Goal: Check status: Check status

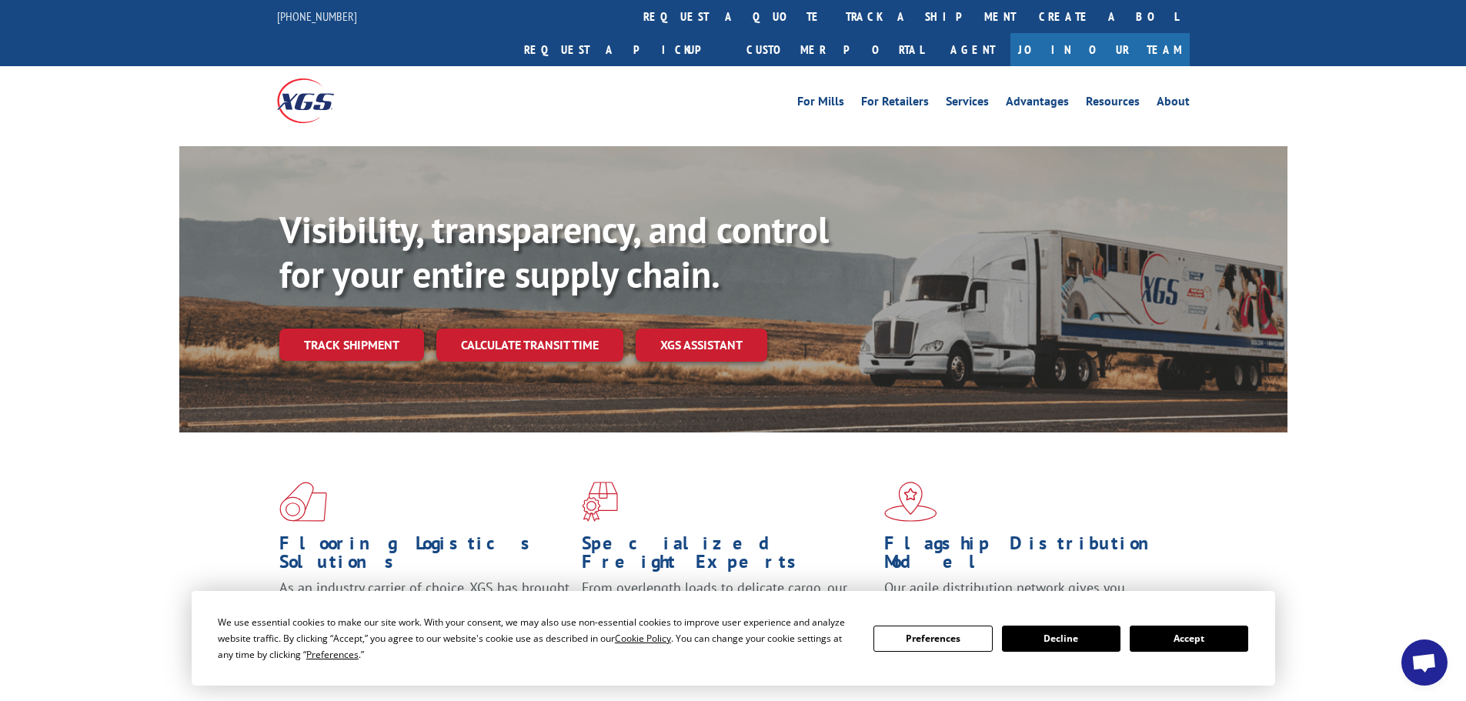
click at [1194, 640] on button "Accept" at bounding box center [1189, 639] width 118 height 26
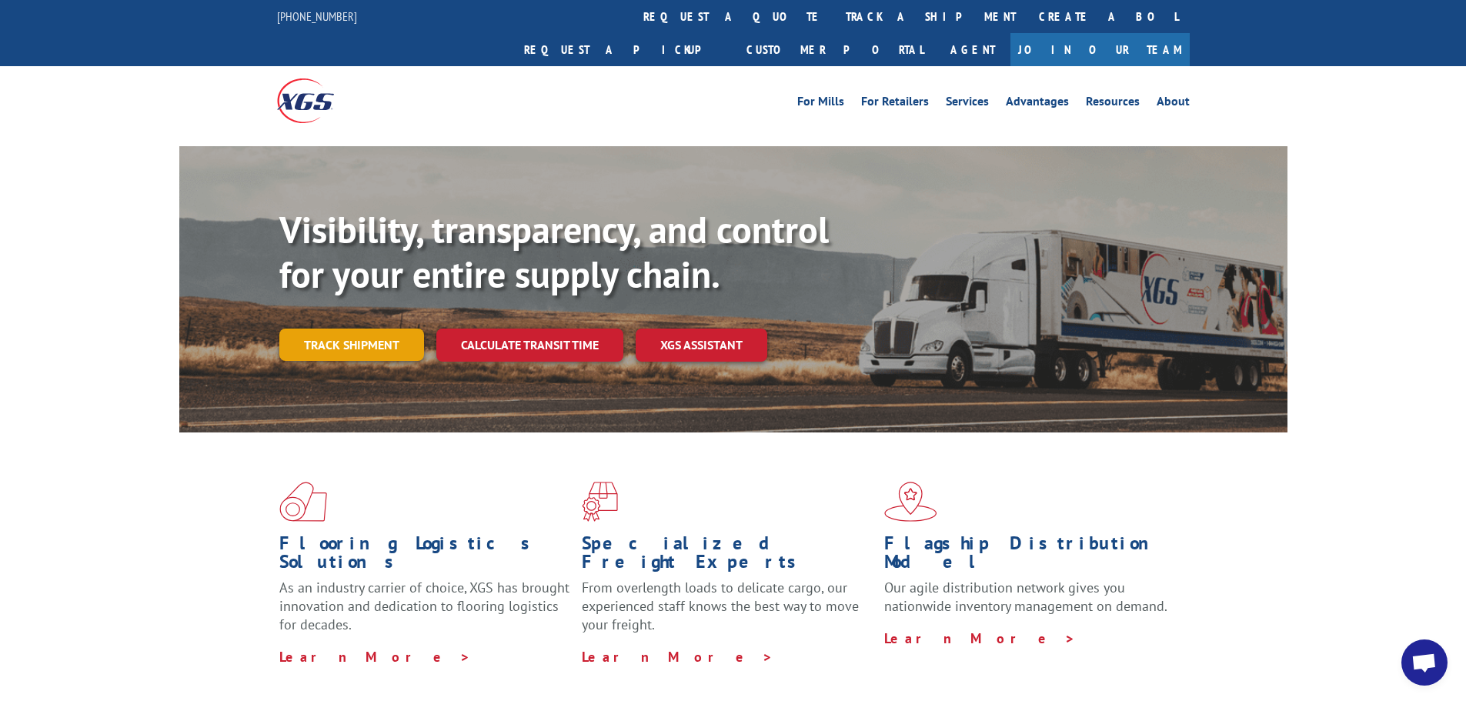
click at [360, 329] on link "Track shipment" at bounding box center [351, 345] width 145 height 32
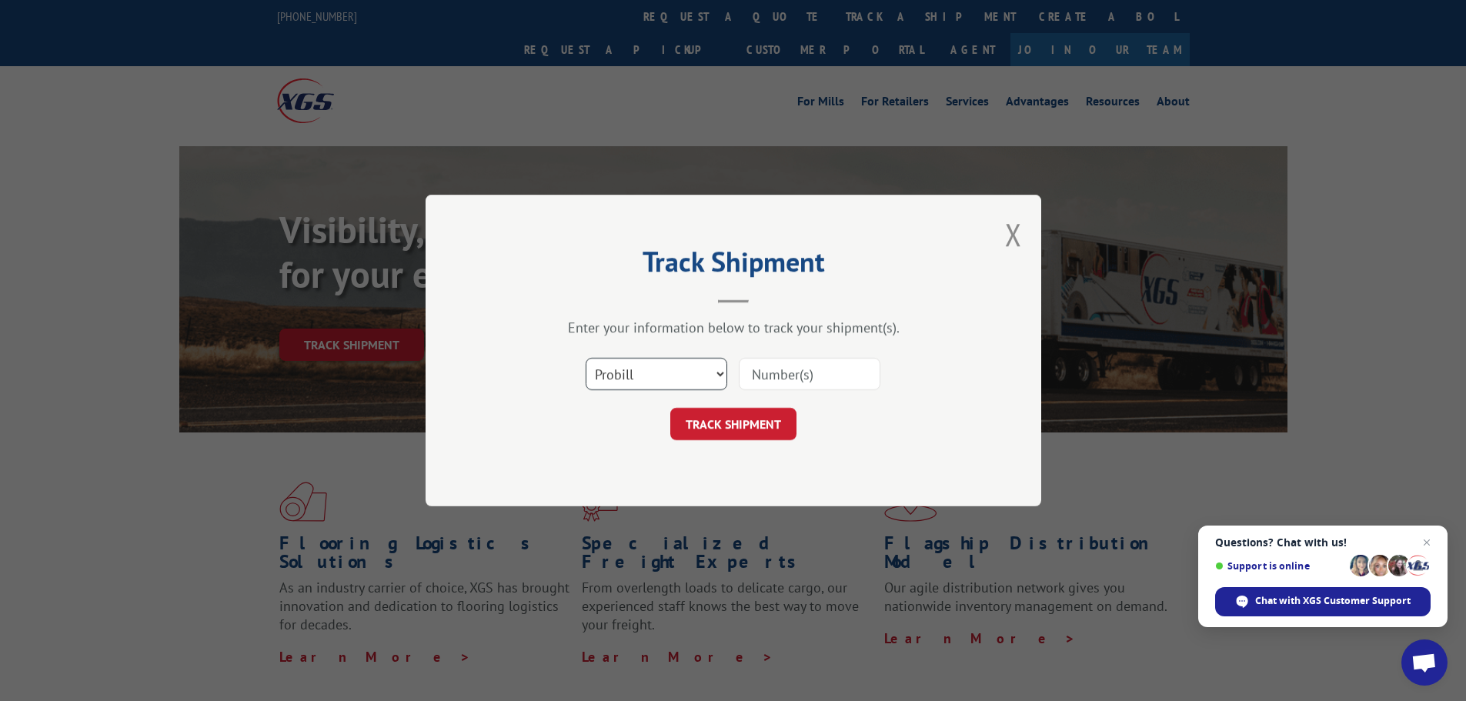
click at [661, 376] on select "Select category... Probill BOL PO" at bounding box center [657, 374] width 142 height 32
select select "bol"
click at [586, 358] on select "Select category... Probill BOL PO" at bounding box center [657, 374] width 142 height 32
click at [761, 378] on input at bounding box center [810, 374] width 142 height 32
paste input "15340061"
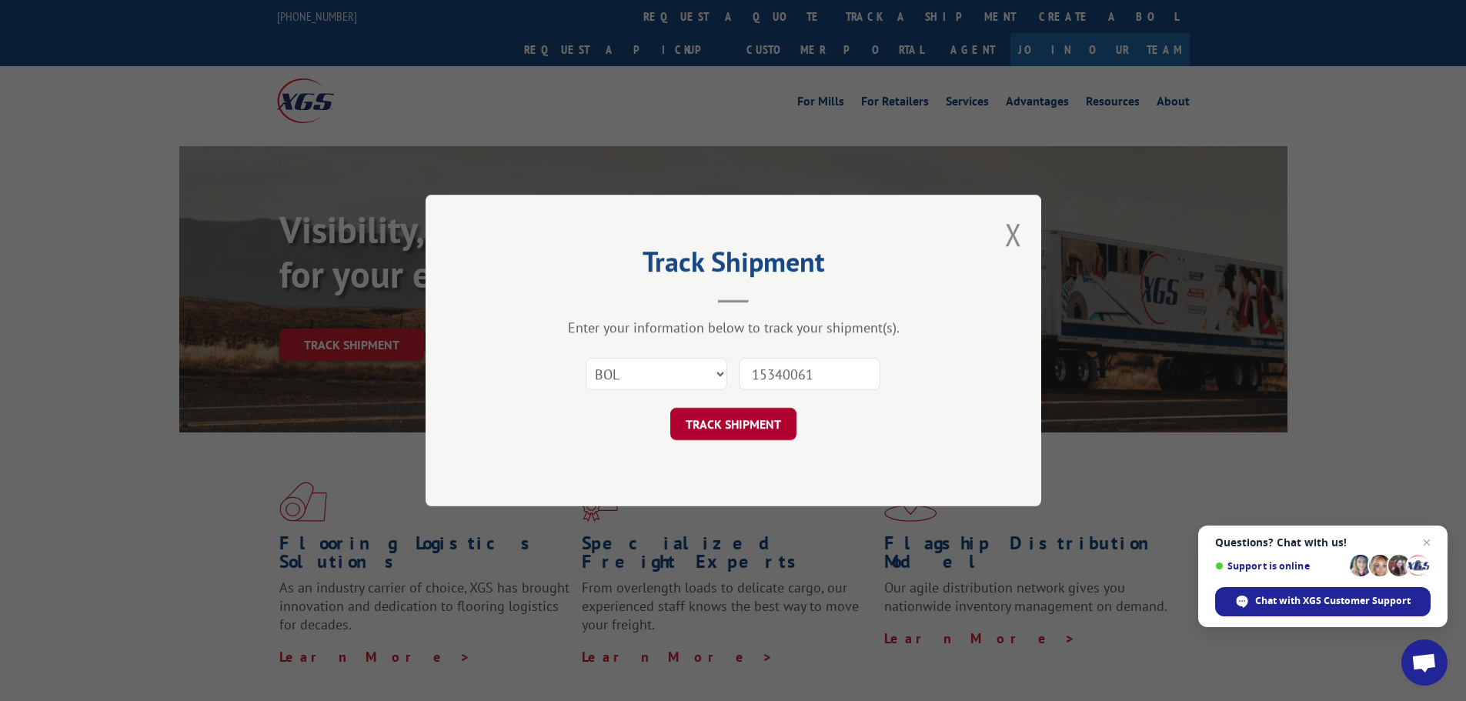
type input "15340061"
click at [756, 423] on button "TRACK SHIPMENT" at bounding box center [733, 424] width 126 height 32
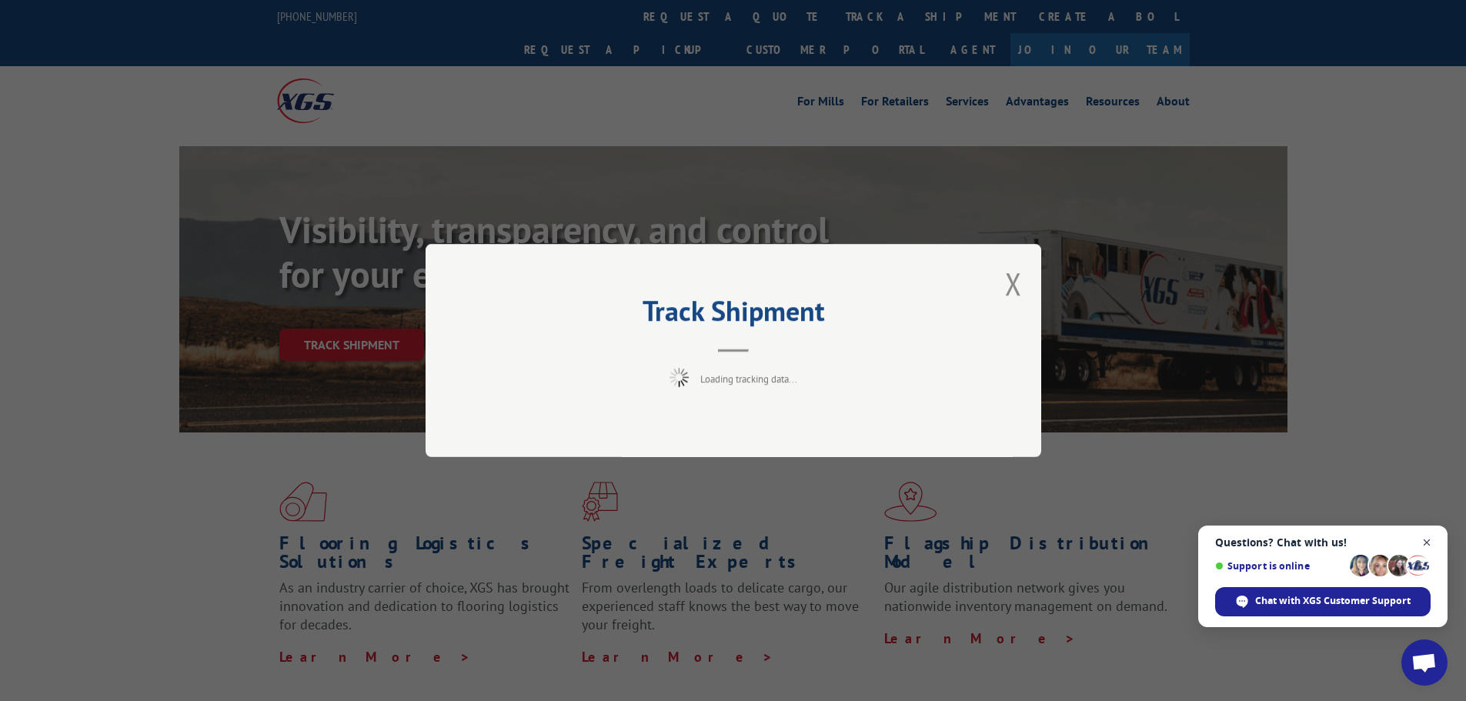
click at [1429, 542] on span "Close chat" at bounding box center [1426, 542] width 19 height 19
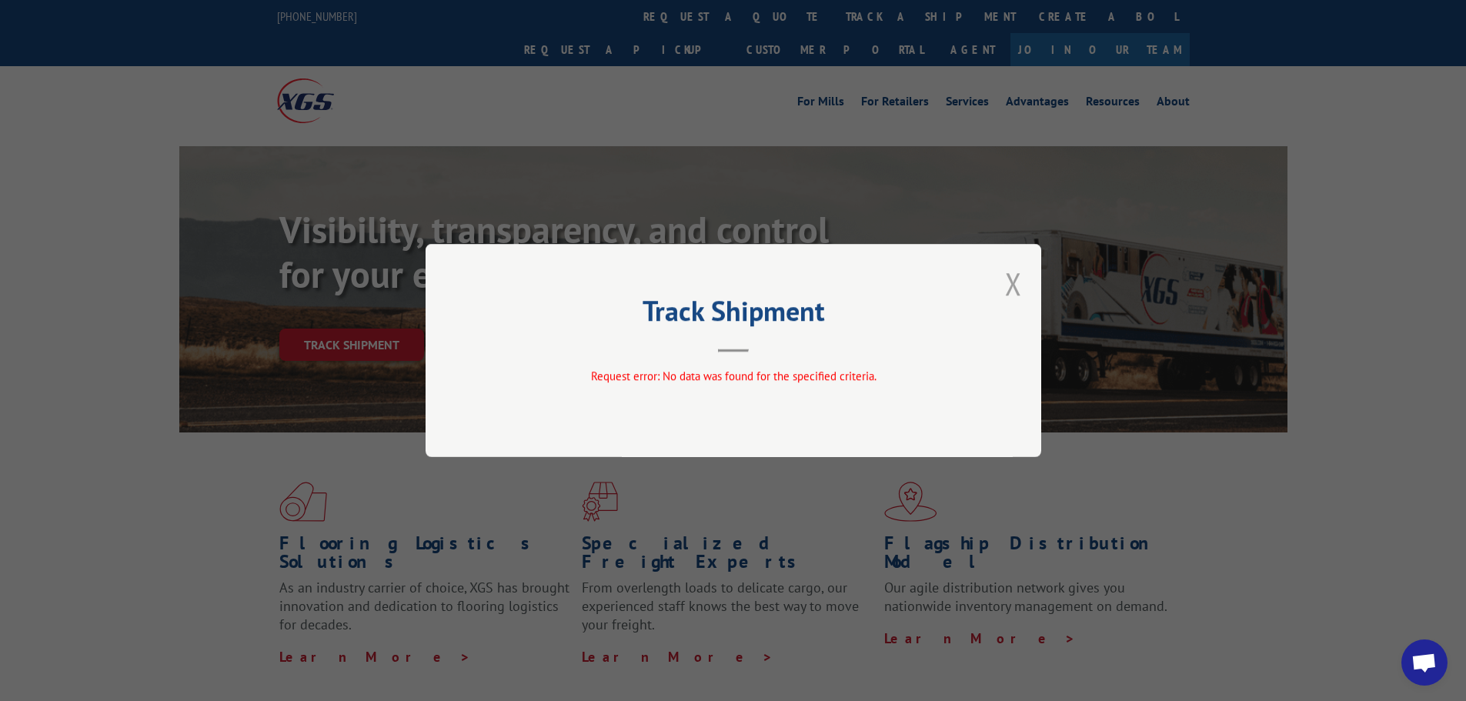
click at [1017, 288] on button "Close modal" at bounding box center [1013, 283] width 17 height 41
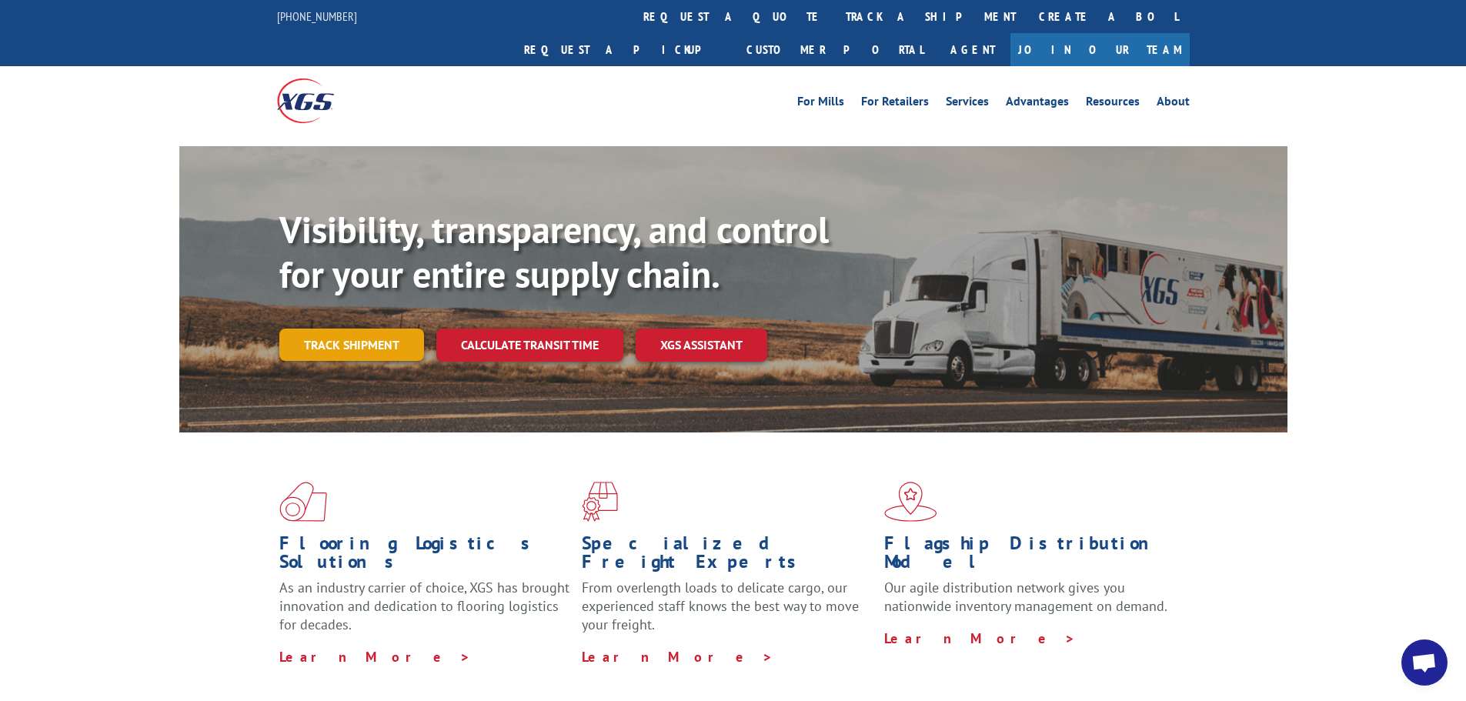
click at [324, 329] on link "Track shipment" at bounding box center [351, 345] width 145 height 32
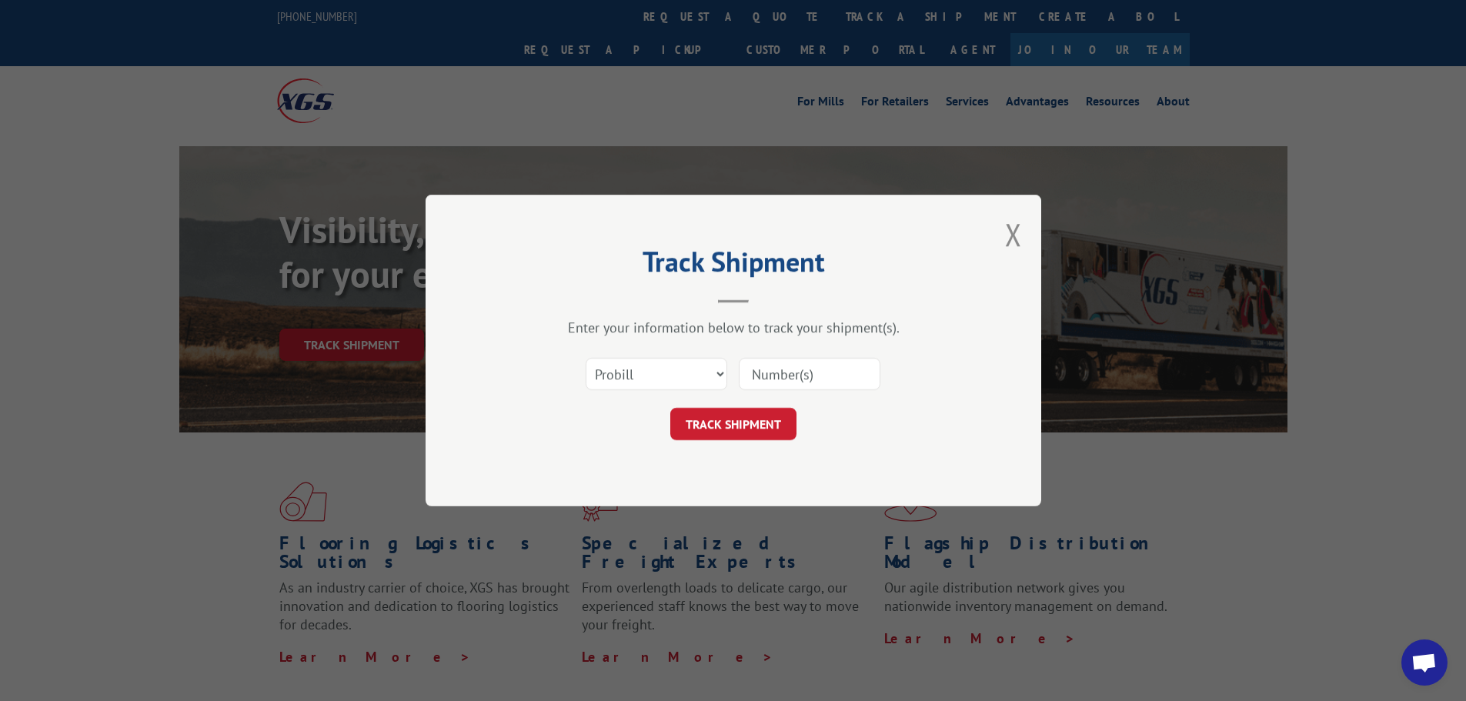
click at [806, 379] on input at bounding box center [810, 374] width 142 height 32
paste input "15340061"
type input "15340061"
click at [743, 425] on button "TRACK SHIPMENT" at bounding box center [733, 424] width 126 height 32
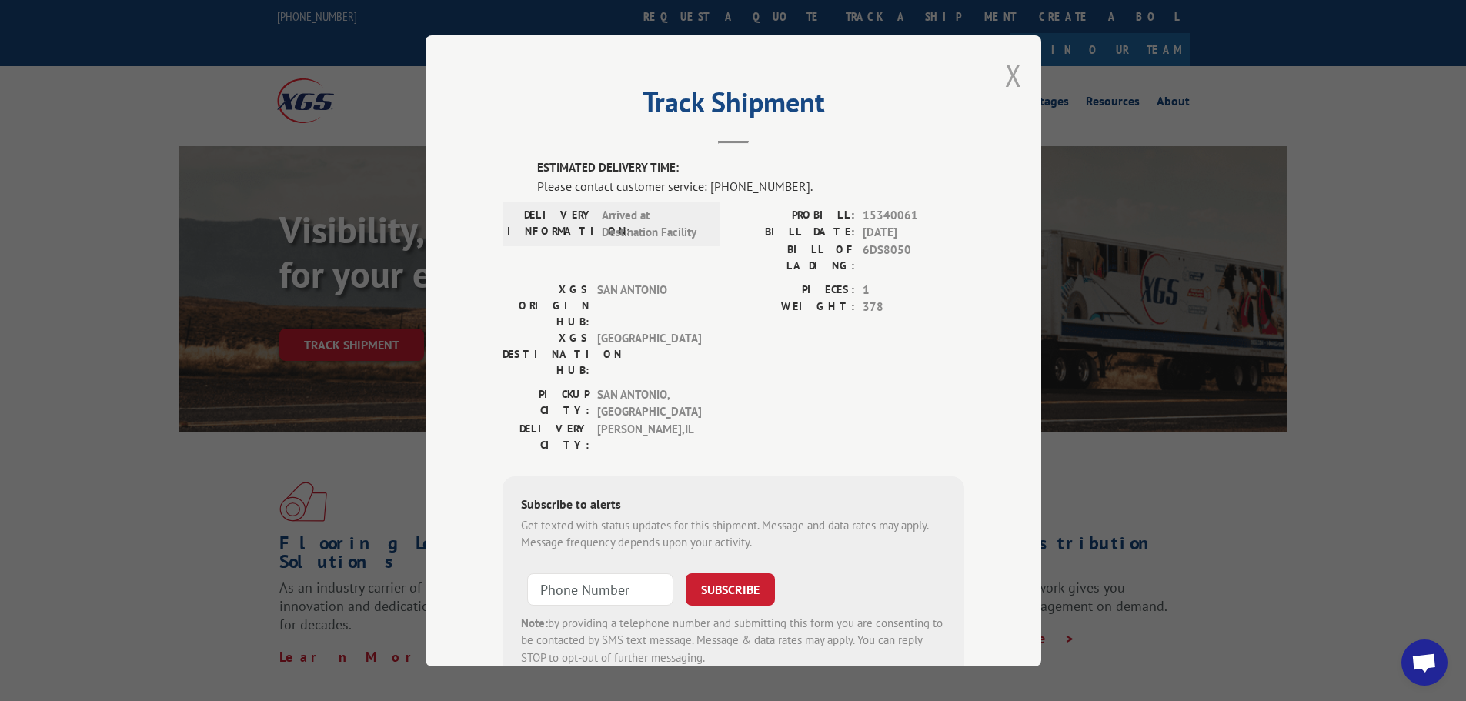
click at [1011, 78] on button "Close modal" at bounding box center [1013, 75] width 17 height 41
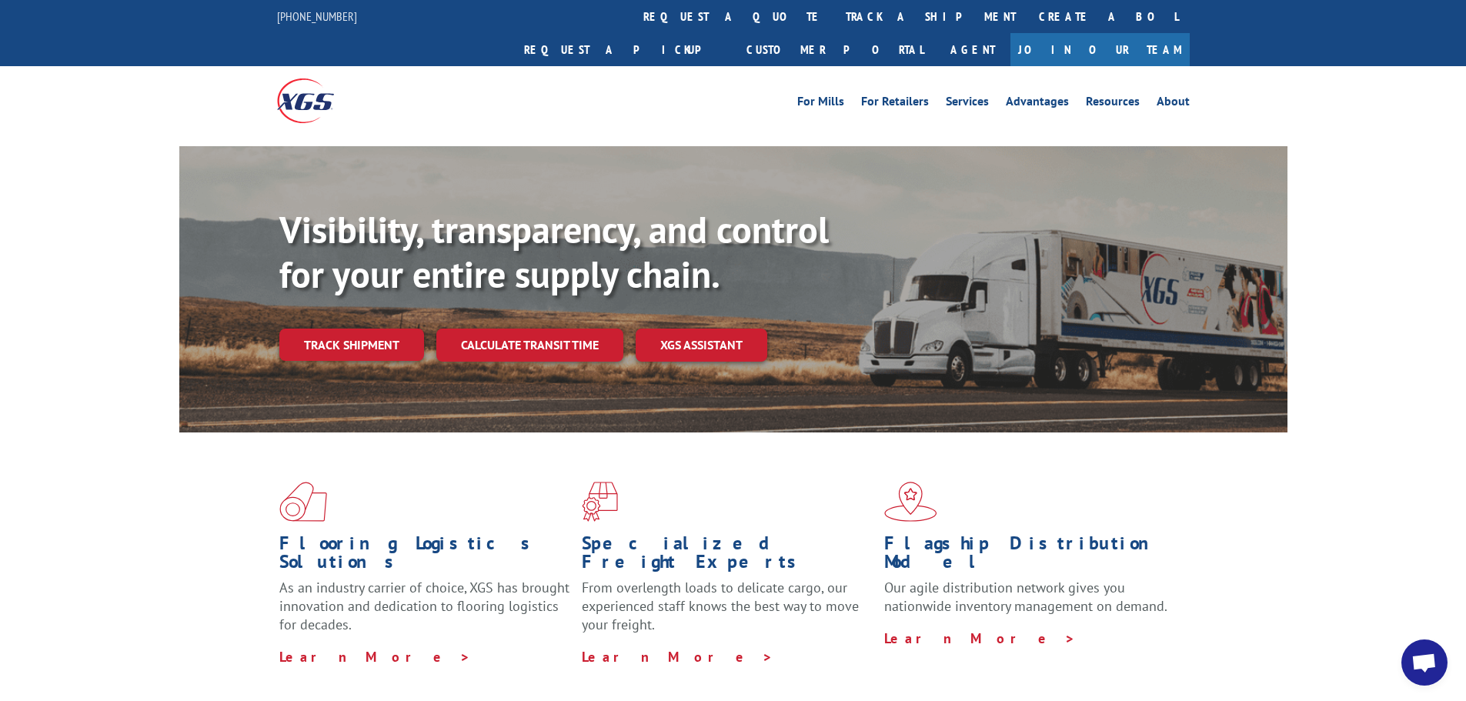
click at [416, 329] on link "Track shipment" at bounding box center [351, 345] width 145 height 32
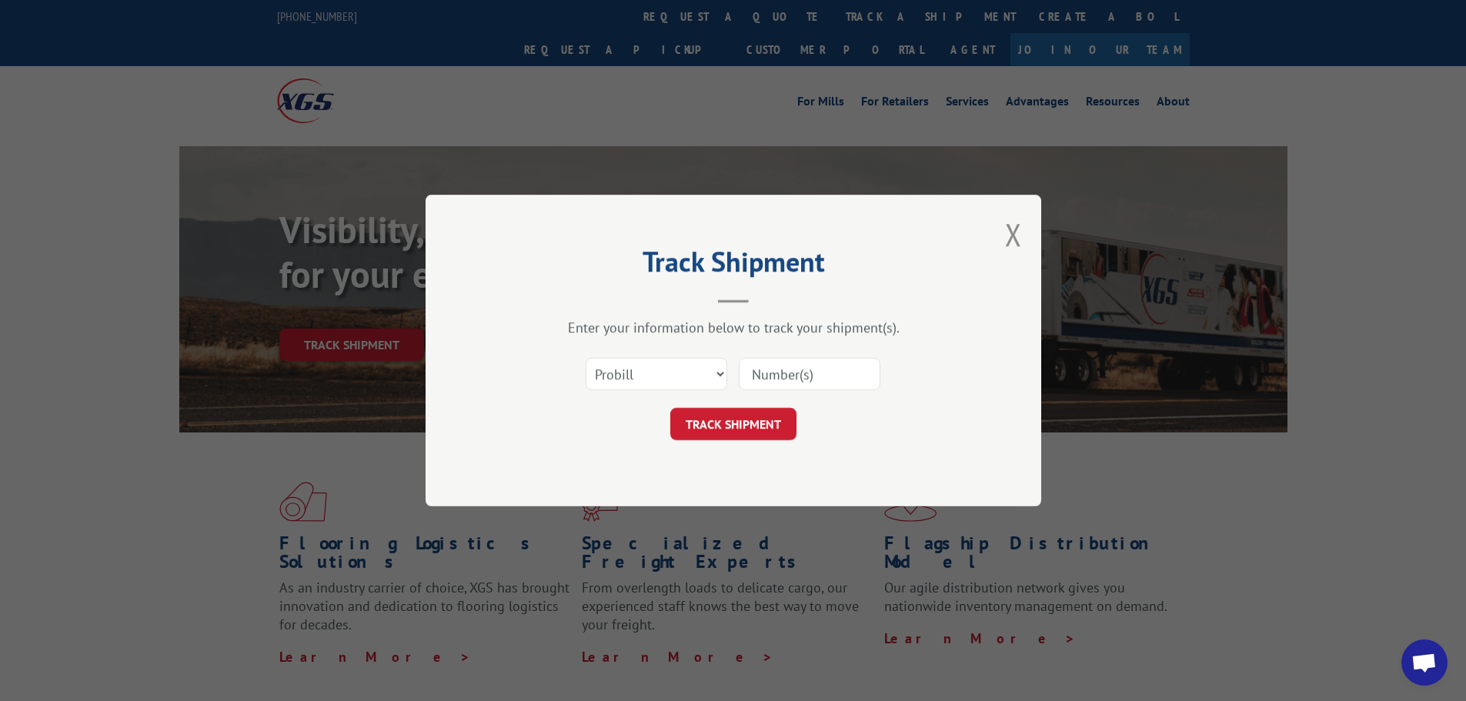
paste input "15340061"
type input "15340061"
click at [768, 432] on button "TRACK SHIPMENT" at bounding box center [733, 424] width 126 height 32
